Goal: Transaction & Acquisition: Purchase product/service

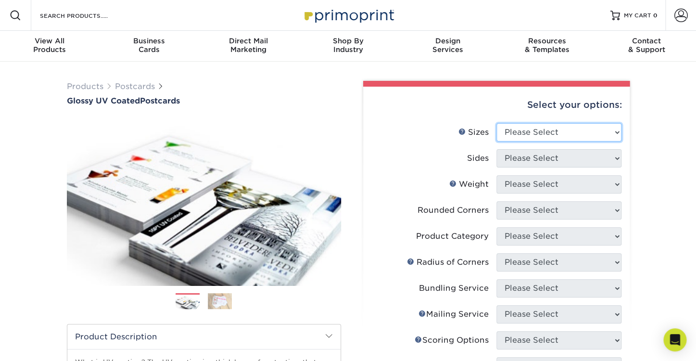
click at [497, 123] on select "Please Select 1.5" x 7" 2" x 4" 2" x 6" 2" x 7" 2" x 8" 2.12" x 5.5" 2.12" x 5.…" at bounding box center [559, 132] width 125 height 18
select select "4.00x6.00"
click option "4" x 6"" at bounding box center [0, 0] width 0 height 0
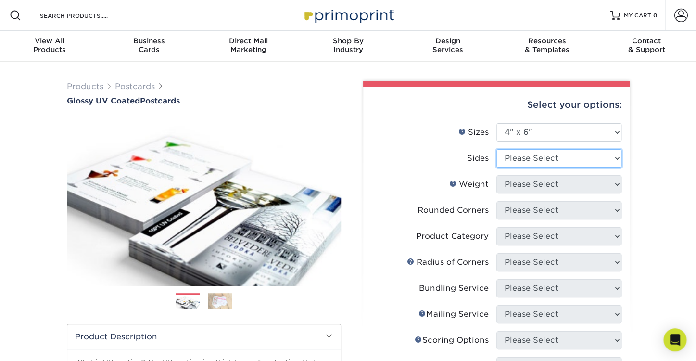
select select "13abbda7-1d64-4f25-8bb2-c179b224825d"
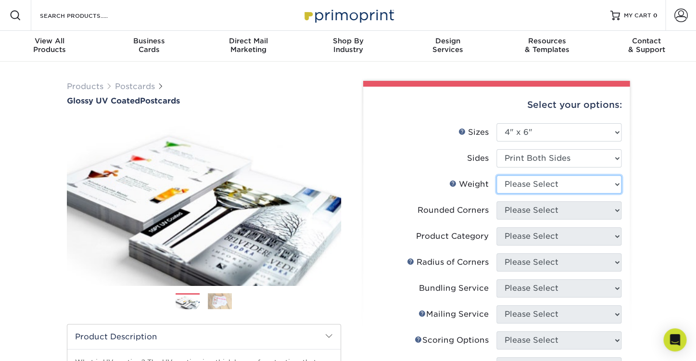
select select "16PT"
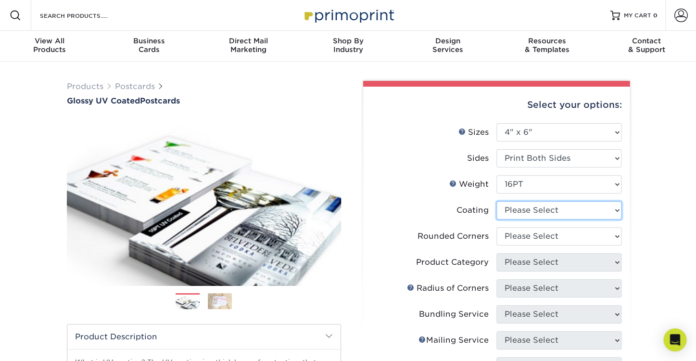
select select "1e8116af-acfc-44b1-83dc-8181aa338834"
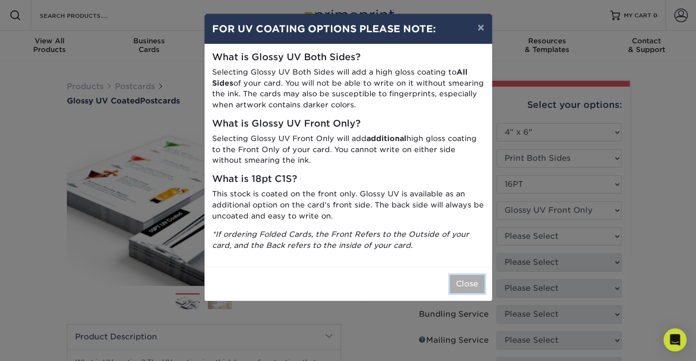
click at [470, 282] on button "Close" at bounding box center [467, 284] width 35 height 18
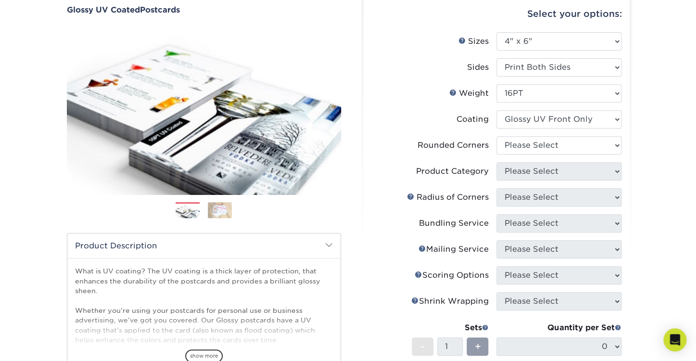
scroll to position [93, 0]
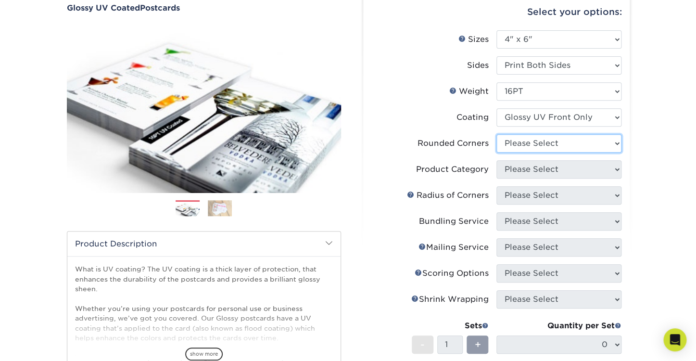
select select "0"
click option "No" at bounding box center [0, 0] width 0 height 0
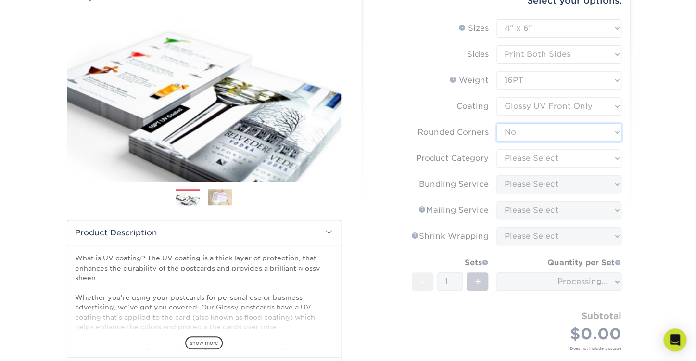
scroll to position [90, 0]
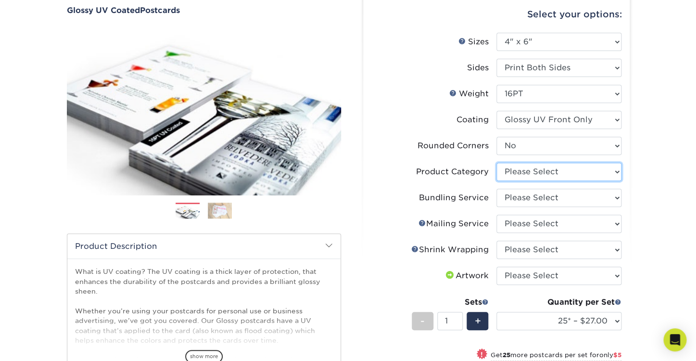
select select "9b7272e0-d6c8-4c3c-8e97-d3a1bcdab858"
click option "Postcards" at bounding box center [0, 0] width 0 height 0
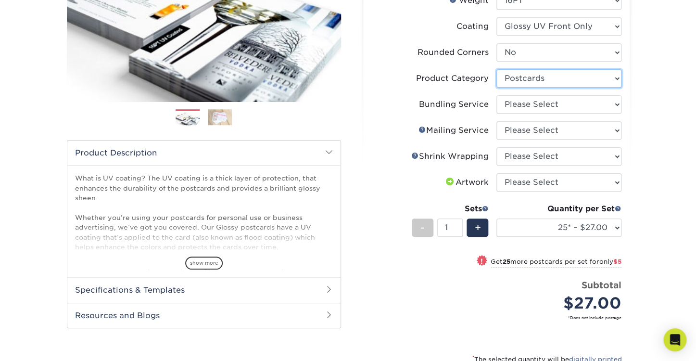
scroll to position [183, 0]
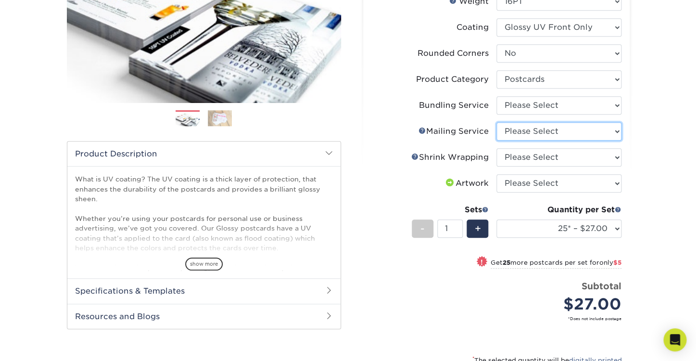
select select "3e5e9bdd-d78a-4c28-a41d-fe1407925ca6"
click option "No Direct Mailing Service" at bounding box center [0, 0] width 0 height 0
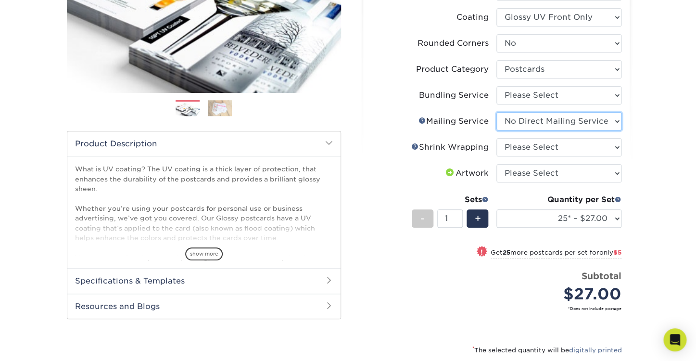
scroll to position [187, 0]
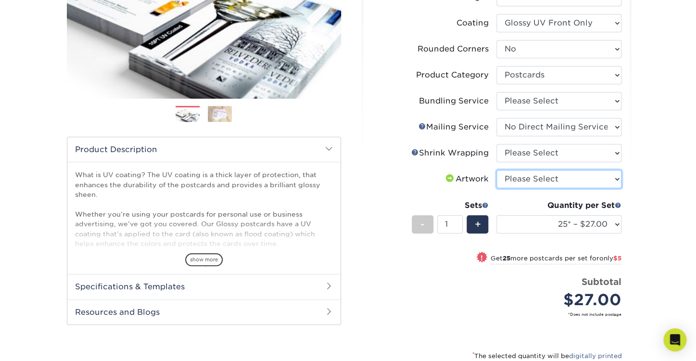
select select "upload"
click option "I will upload files" at bounding box center [0, 0] width 0 height 0
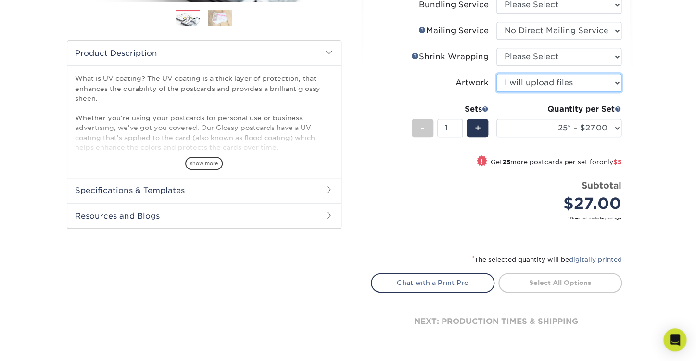
scroll to position [301, 0]
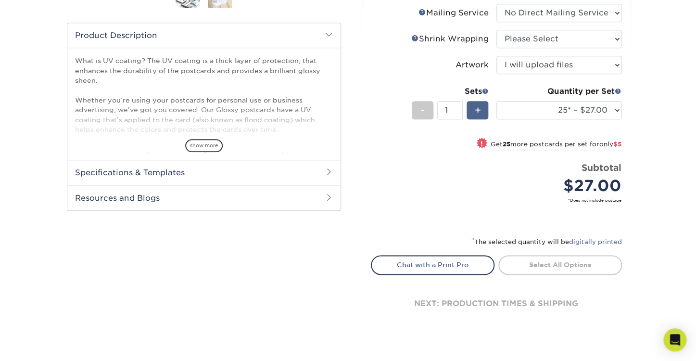
click at [477, 111] on span "+" at bounding box center [477, 110] width 6 height 14
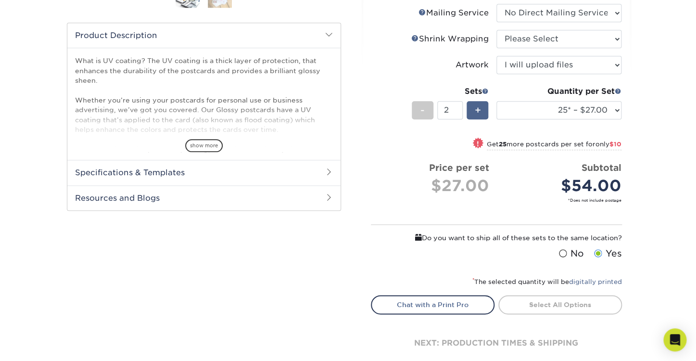
click at [481, 105] on span "+" at bounding box center [477, 110] width 6 height 14
click at [423, 111] on span "-" at bounding box center [423, 110] width 4 height 14
click at [423, 106] on span "-" at bounding box center [423, 110] width 4 height 14
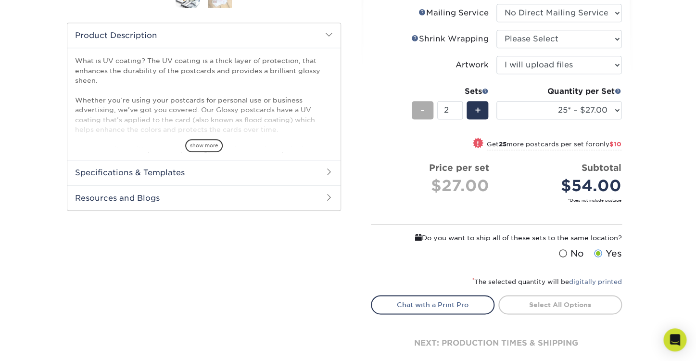
type input "1"
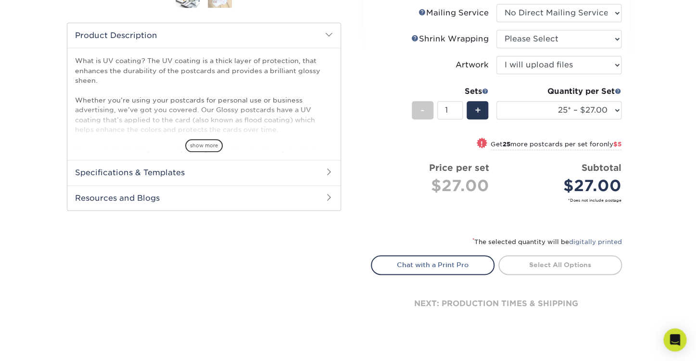
click at [620, 145] on span "$5" at bounding box center [618, 144] width 8 height 7
select select "50* – $32.00"
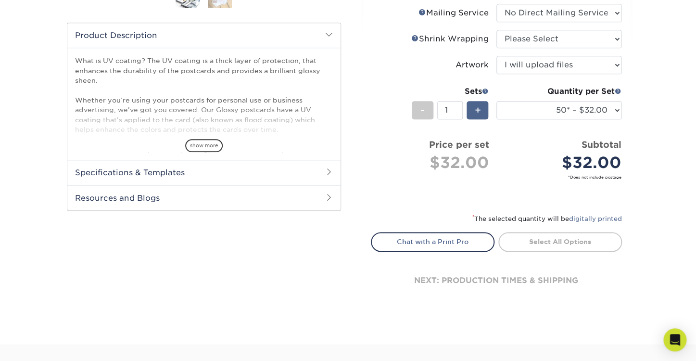
click at [478, 110] on span "+" at bounding box center [477, 110] width 6 height 14
type input "2"
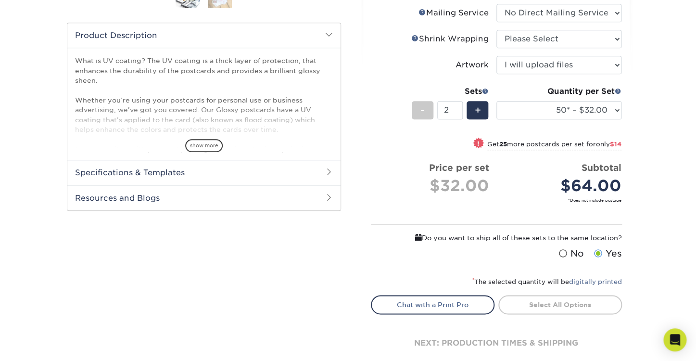
click at [618, 144] on span "$14" at bounding box center [616, 144] width 12 height 7
select select "75* – $39.00"
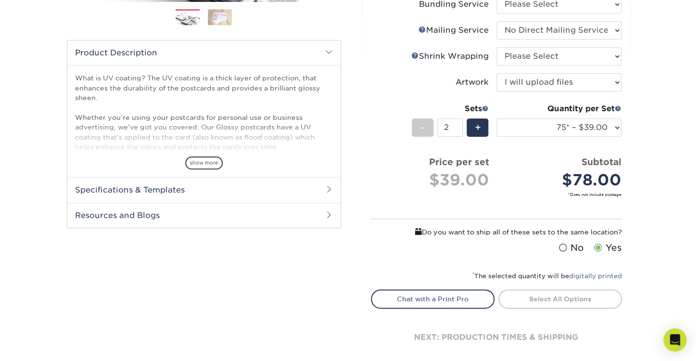
scroll to position [269, 0]
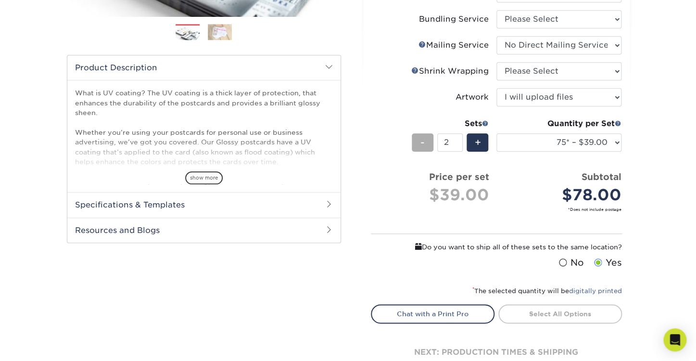
click at [422, 144] on span "-" at bounding box center [423, 142] width 4 height 14
type input "1"
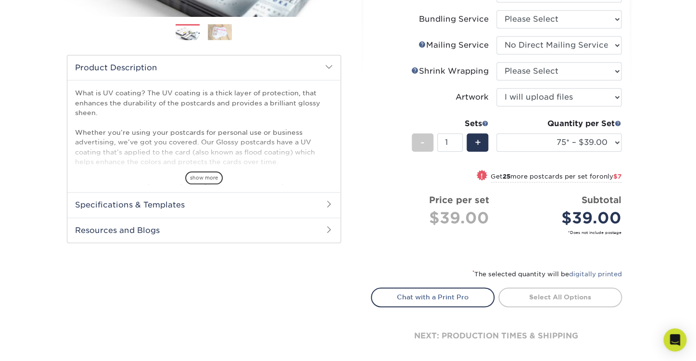
click at [617, 176] on span "$7" at bounding box center [618, 176] width 8 height 7
select select "100* – $46.00"
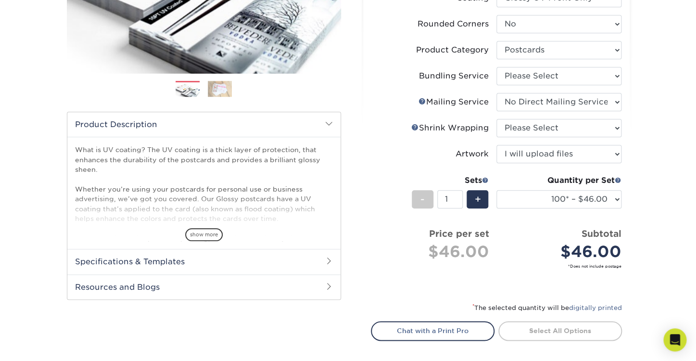
scroll to position [212, 0]
click at [479, 199] on span "+" at bounding box center [477, 199] width 6 height 14
type input "2"
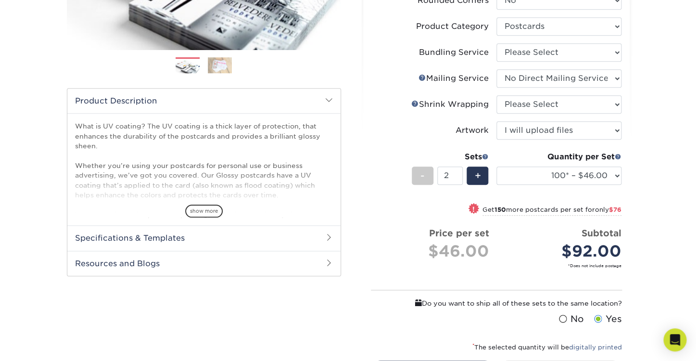
scroll to position [237, 0]
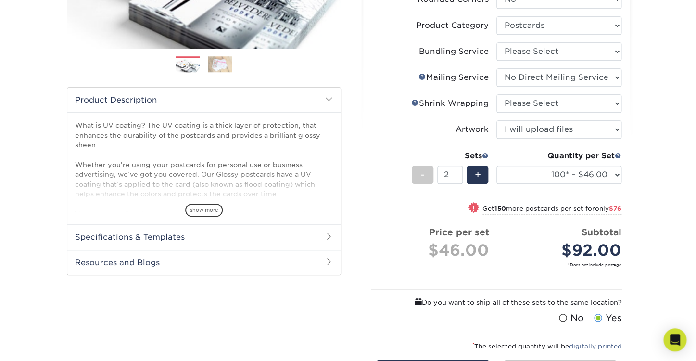
click at [602, 208] on span "only $76" at bounding box center [608, 208] width 26 height 7
select select "250* – $84.00"
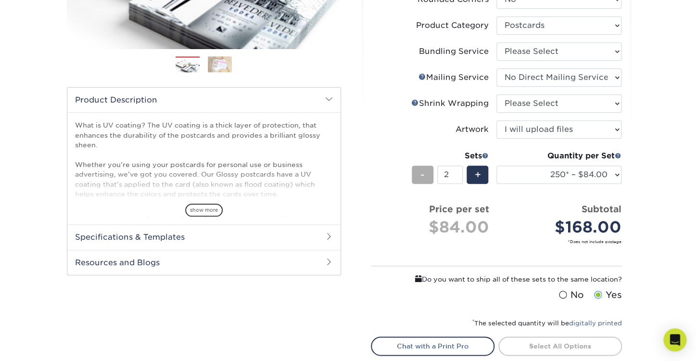
click at [424, 174] on span "-" at bounding box center [423, 174] width 4 height 14
type input "1"
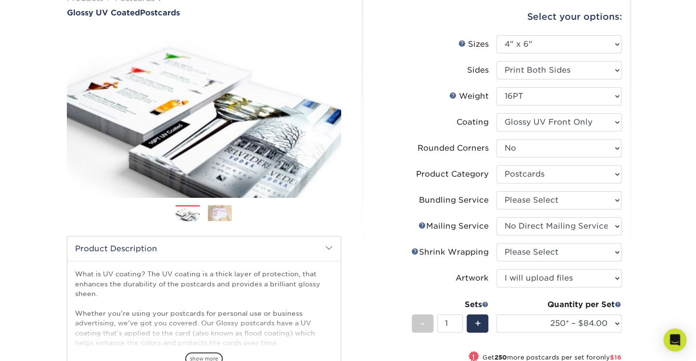
scroll to position [115, 0]
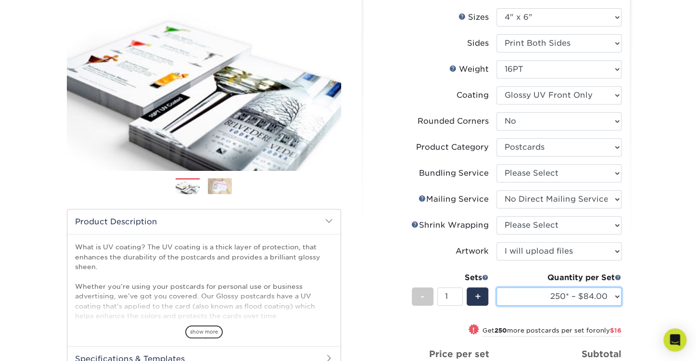
click at [497, 287] on select "25* – $27.00 50* – $32.00 75* – $39.00 100* – $46.00 250* – $84.00 500 – $100.0…" at bounding box center [559, 296] width 125 height 18
click option "100* – $46.00" at bounding box center [0, 0] width 0 height 0
click at [497, 287] on select "25* – $27.00 50* – $32.00 75* – $39.00 100* – $46.00 250* – $84.00 500 – $100.0…" at bounding box center [559, 296] width 125 height 18
select select "250* – $84.00"
click option "250* – $84.00" at bounding box center [0, 0] width 0 height 0
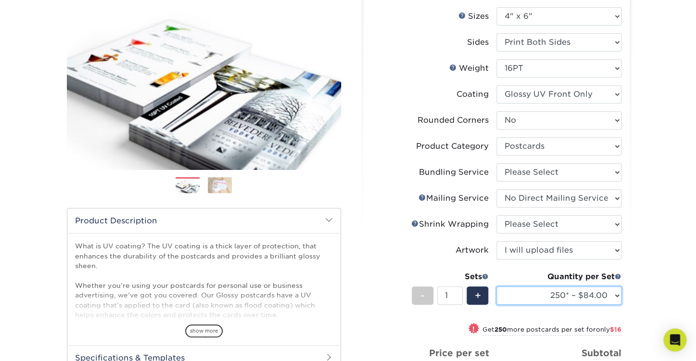
scroll to position [117, 0]
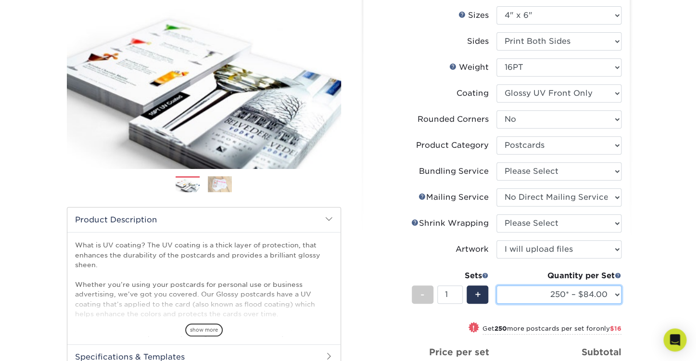
click at [497, 285] on select "25* – $27.00 50* – $32.00 75* – $39.00 100* – $46.00 250* – $84.00 500 – $100.0…" at bounding box center [559, 294] width 125 height 18
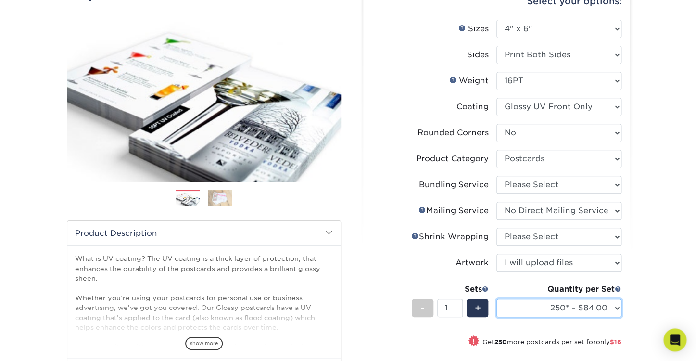
scroll to position [106, 0]
